Goal: Task Accomplishment & Management: Manage account settings

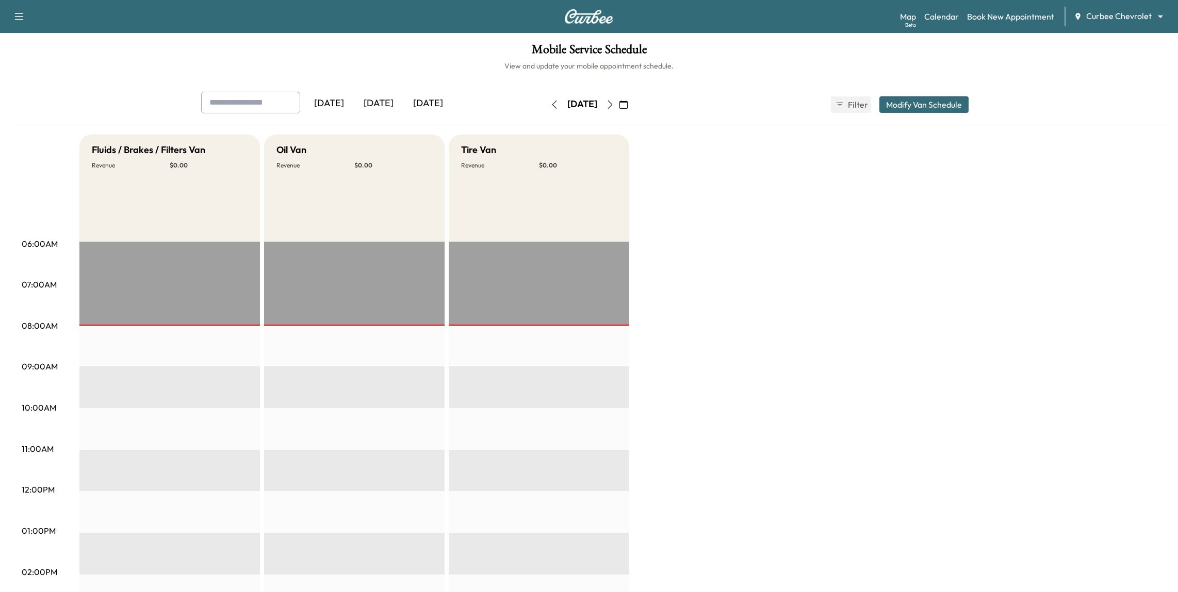
click at [761, 319] on div "Fluids / Brakes / Filters Van Revenue $ 0.00 EST Start Oil Van Revenue $ 0.00 E…" at bounding box center [617, 521] width 1077 height 773
click at [766, 399] on div "Fluids / Brakes / Filters Van Revenue $ 0.00 EST Start Oil Van Revenue $ 0.00 E…" at bounding box center [617, 521] width 1077 height 773
click at [769, 388] on div "Fluids / Brakes / Filters Van Revenue $ 0.00 EST Start Oil Van Revenue $ 0.00 E…" at bounding box center [617, 521] width 1077 height 773
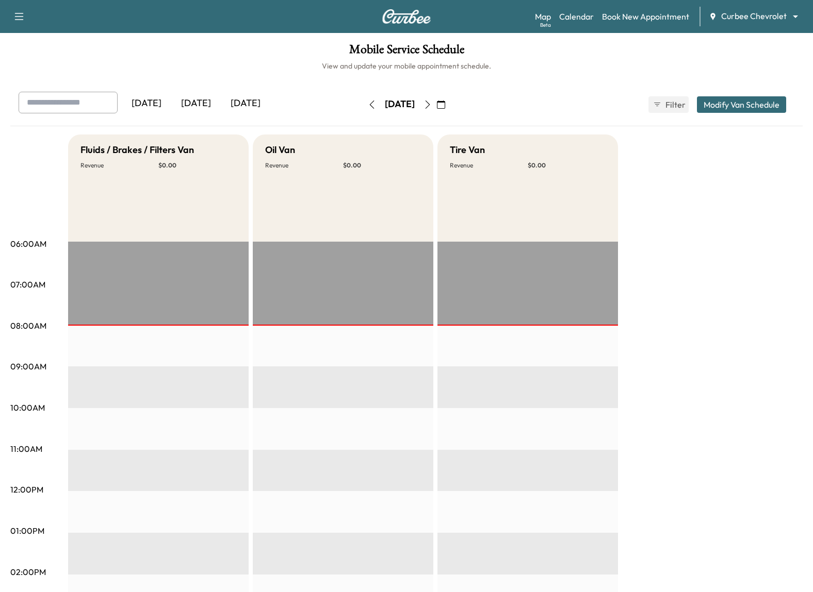
click at [733, 17] on body "Support Log Out Map Beta Calendar Book New Appointment Curbee Chevrolet *******…" at bounding box center [406, 296] width 813 height 592
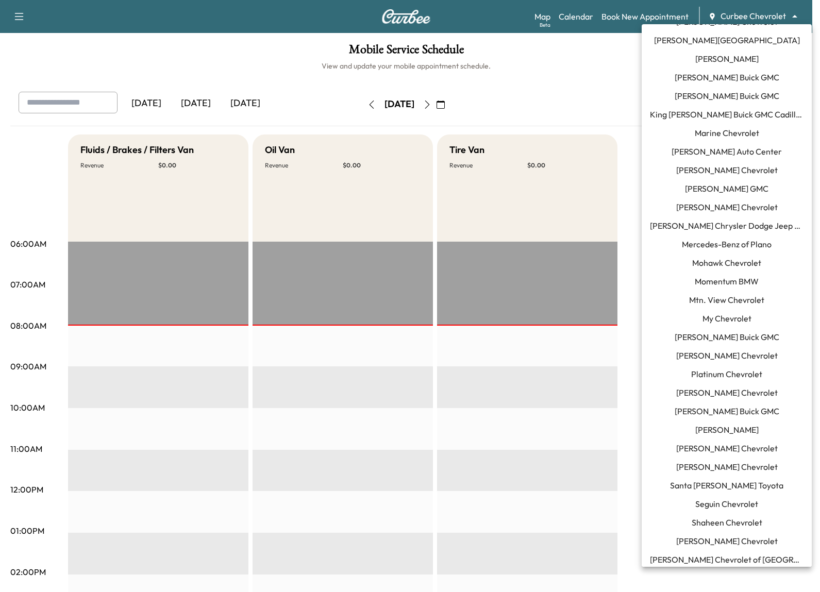
scroll to position [672, 0]
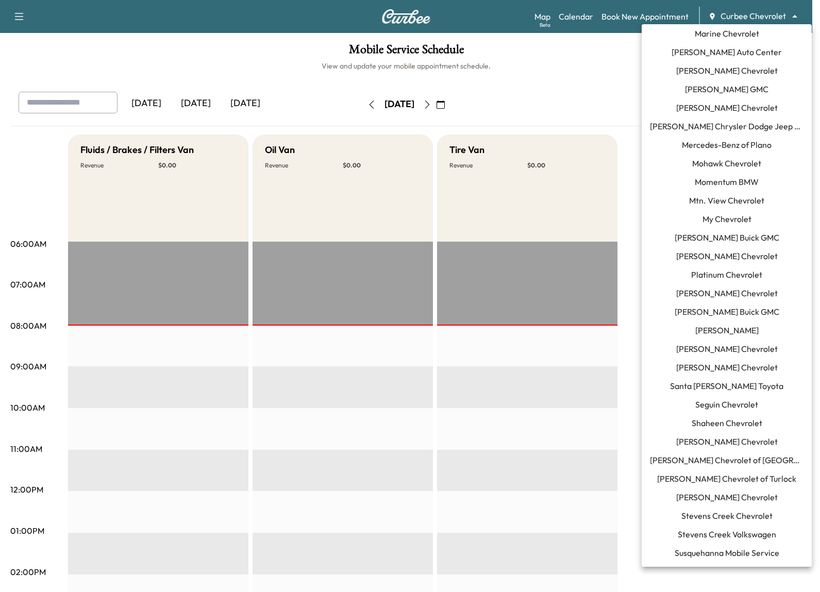
click at [741, 110] on span "[PERSON_NAME] Chevrolet" at bounding box center [727, 108] width 102 height 12
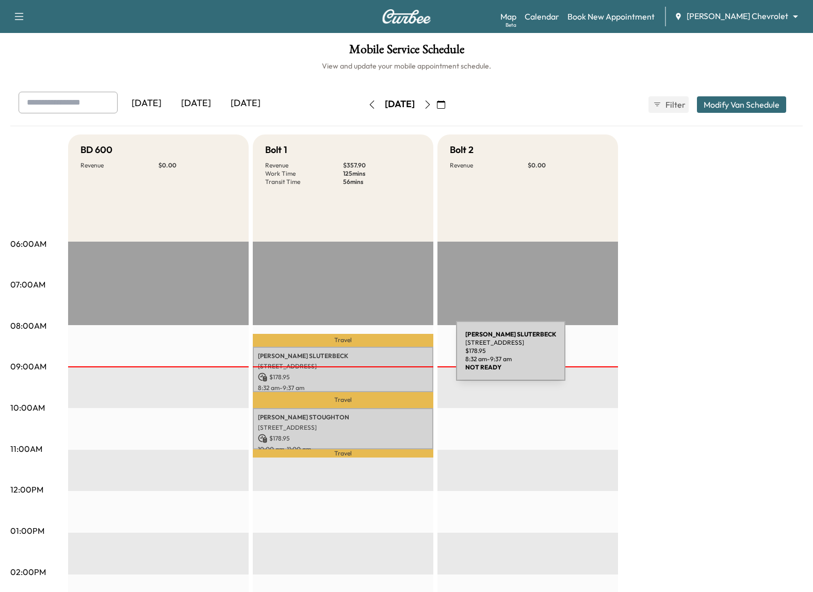
click at [378, 357] on p "[PERSON_NAME]" at bounding box center [343, 356] width 170 height 8
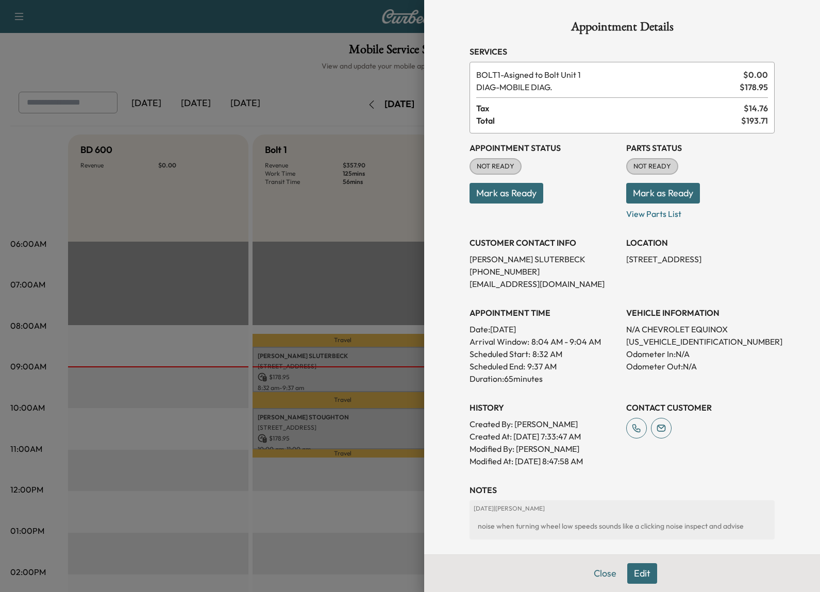
click at [644, 579] on button "Edit" at bounding box center [642, 574] width 30 height 21
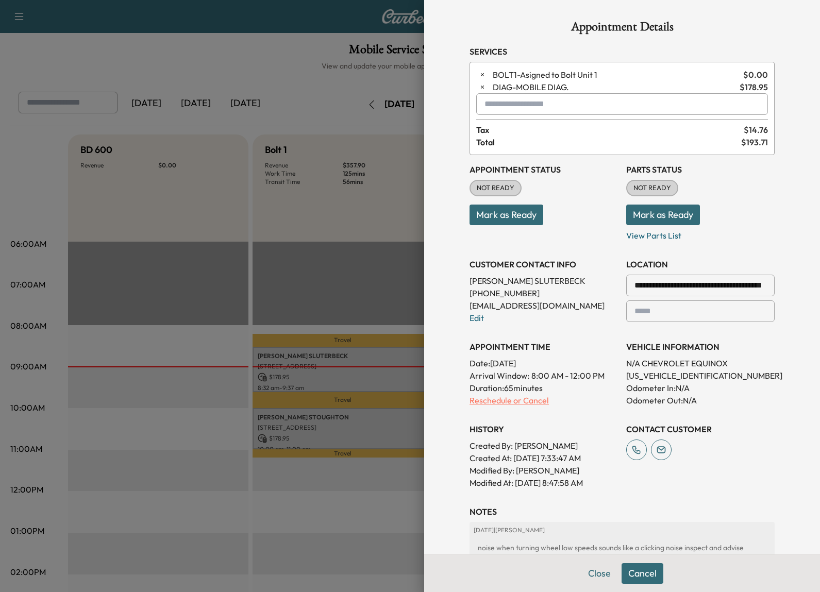
click at [497, 404] on p "Reschedule or Cancel" at bounding box center [544, 400] width 148 height 12
